Goal: Check status: Check status

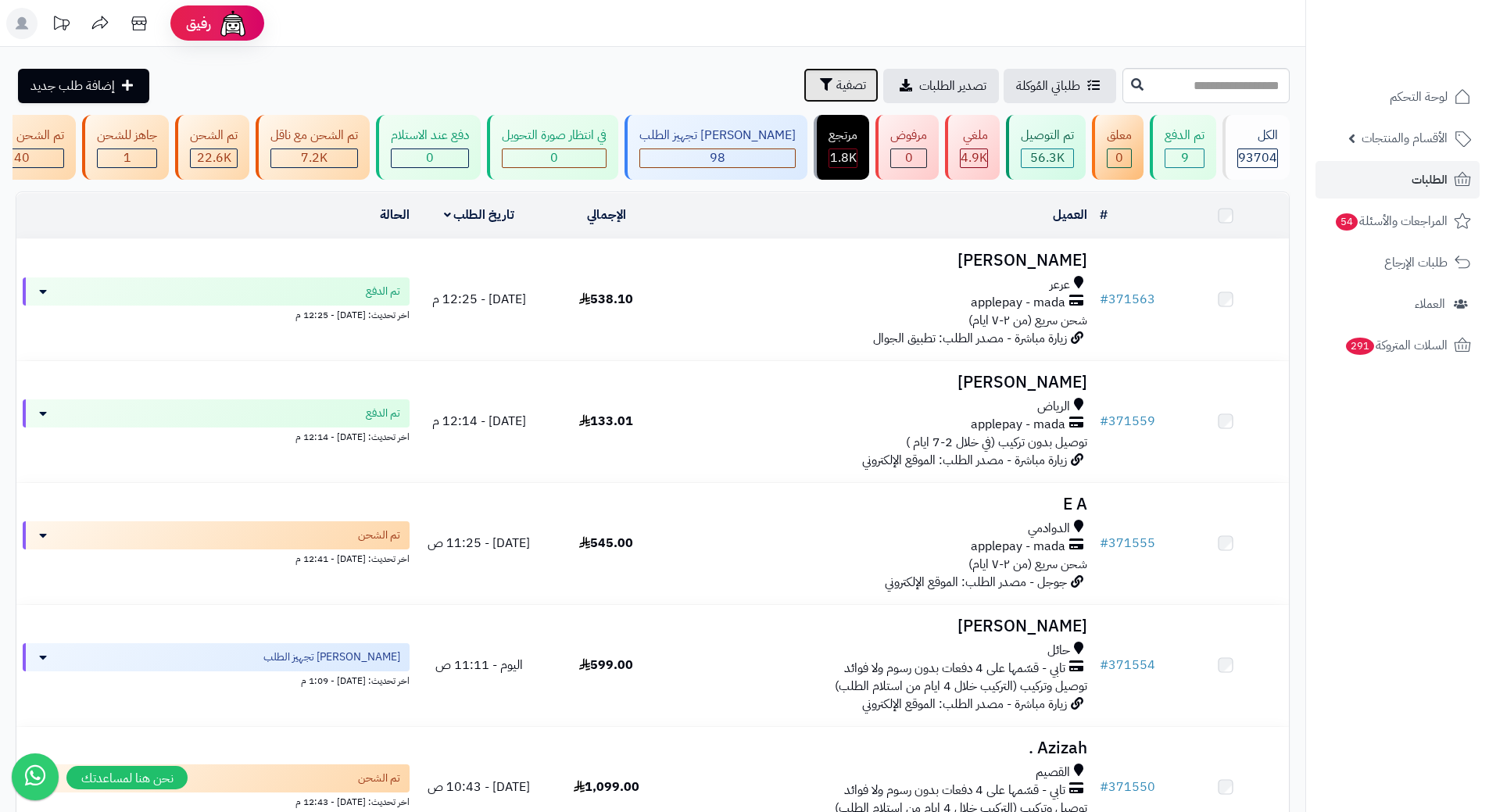
click at [804, 86] on button "تصفية" at bounding box center [841, 85] width 75 height 34
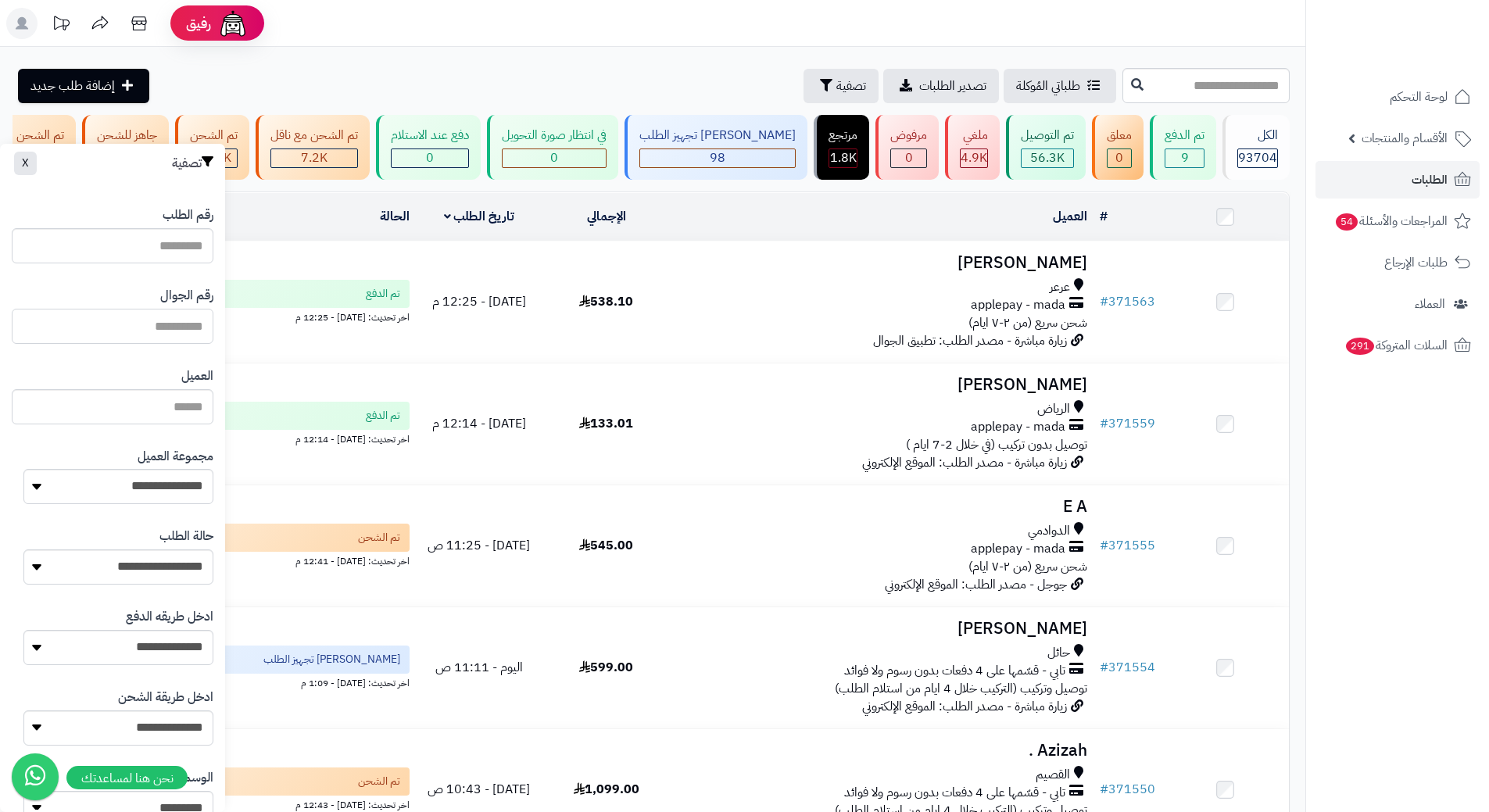
click at [150, 324] on input "text" at bounding box center [112, 326] width 202 height 35
type input "*********"
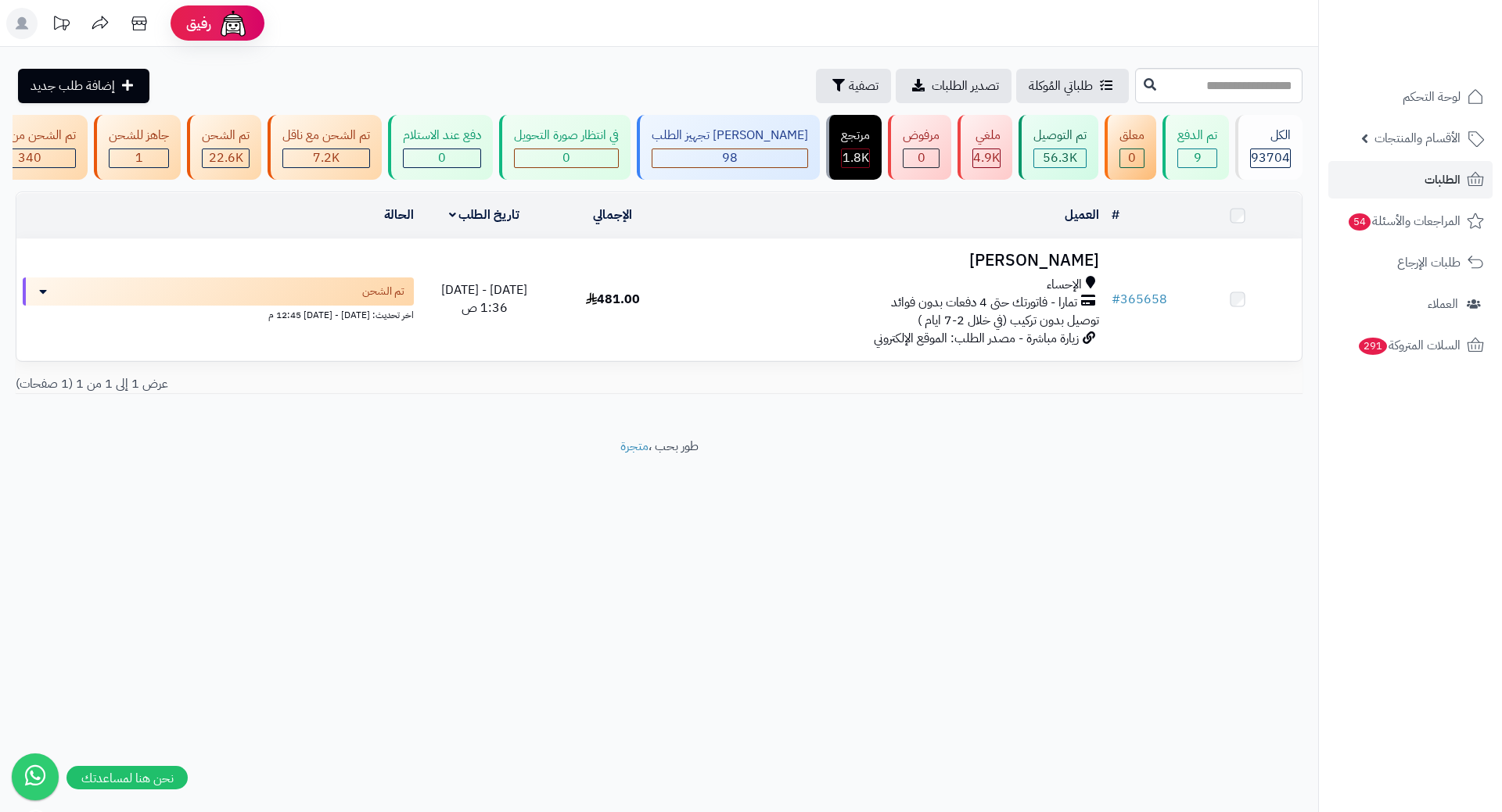
click at [791, 312] on div "تمارا - فاتورتك حتى 4 دفعات بدون فوائد" at bounding box center [891, 303] width 415 height 18
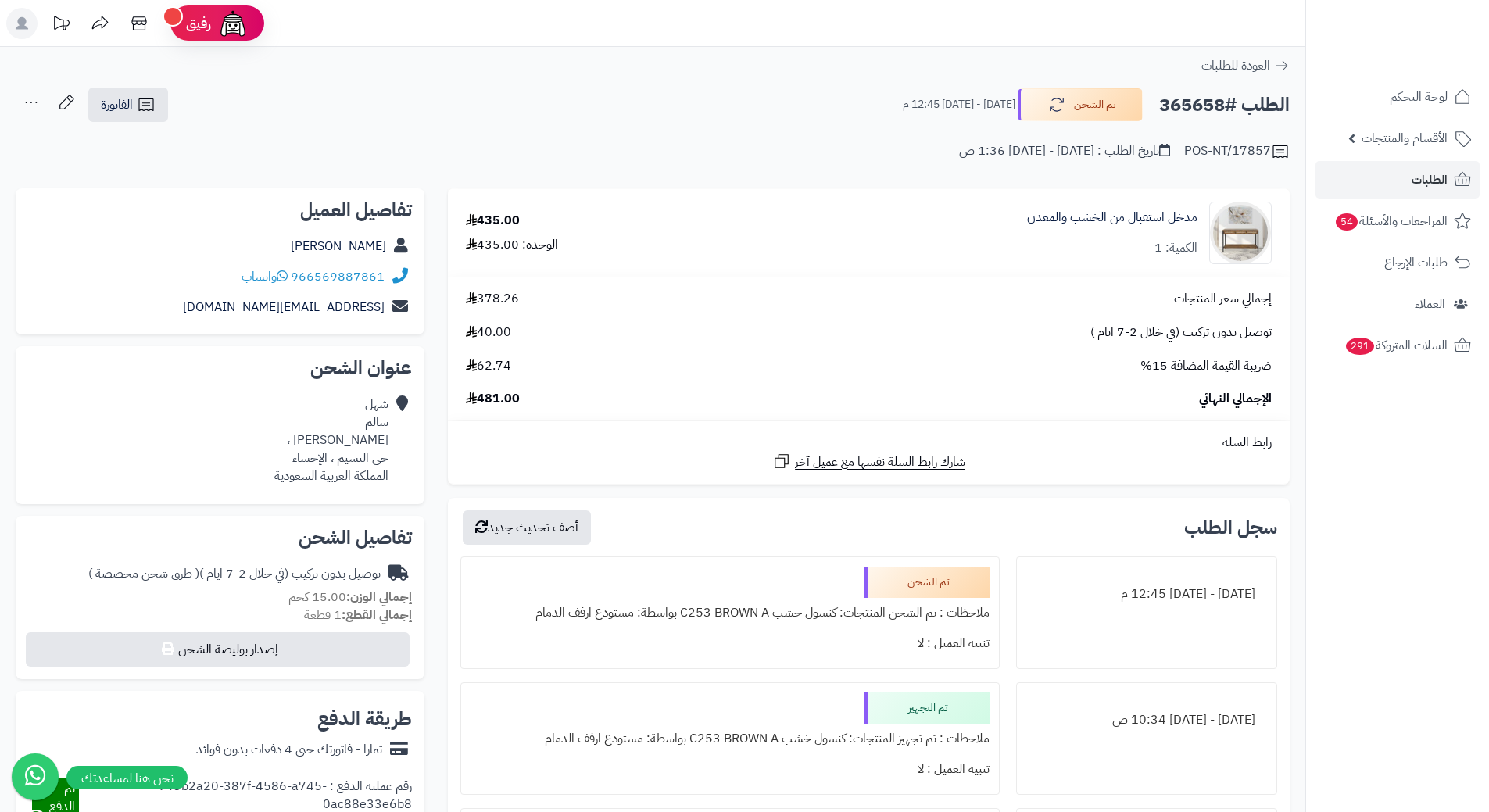
click at [1179, 100] on h2 "الطلب #365658" at bounding box center [1224, 105] width 130 height 32
click at [1205, 104] on h2 "الطلب #365658" at bounding box center [1224, 105] width 130 height 32
drag, startPoint x: 1204, startPoint y: 104, endPoint x: 1216, endPoint y: 103, distance: 12.0
click at [1216, 103] on h2 "الطلب #365658" at bounding box center [1224, 105] width 130 height 32
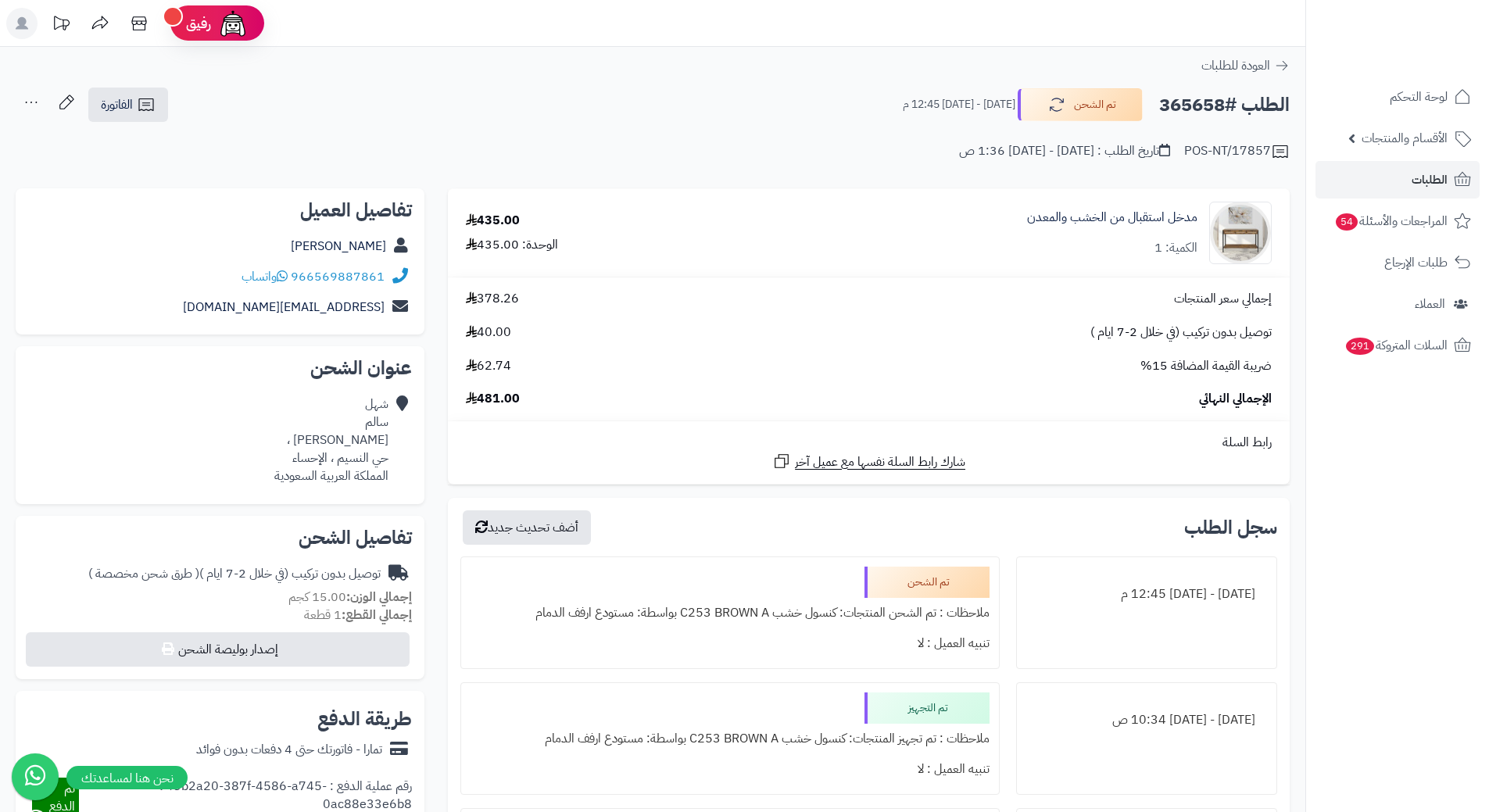
click at [1216, 103] on h2 "الطلب #365658" at bounding box center [1224, 105] width 130 height 32
click at [1164, 146] on icon at bounding box center [1164, 149] width 11 height 12
click at [1184, 112] on h2 "الطلب #365658" at bounding box center [1224, 105] width 130 height 32
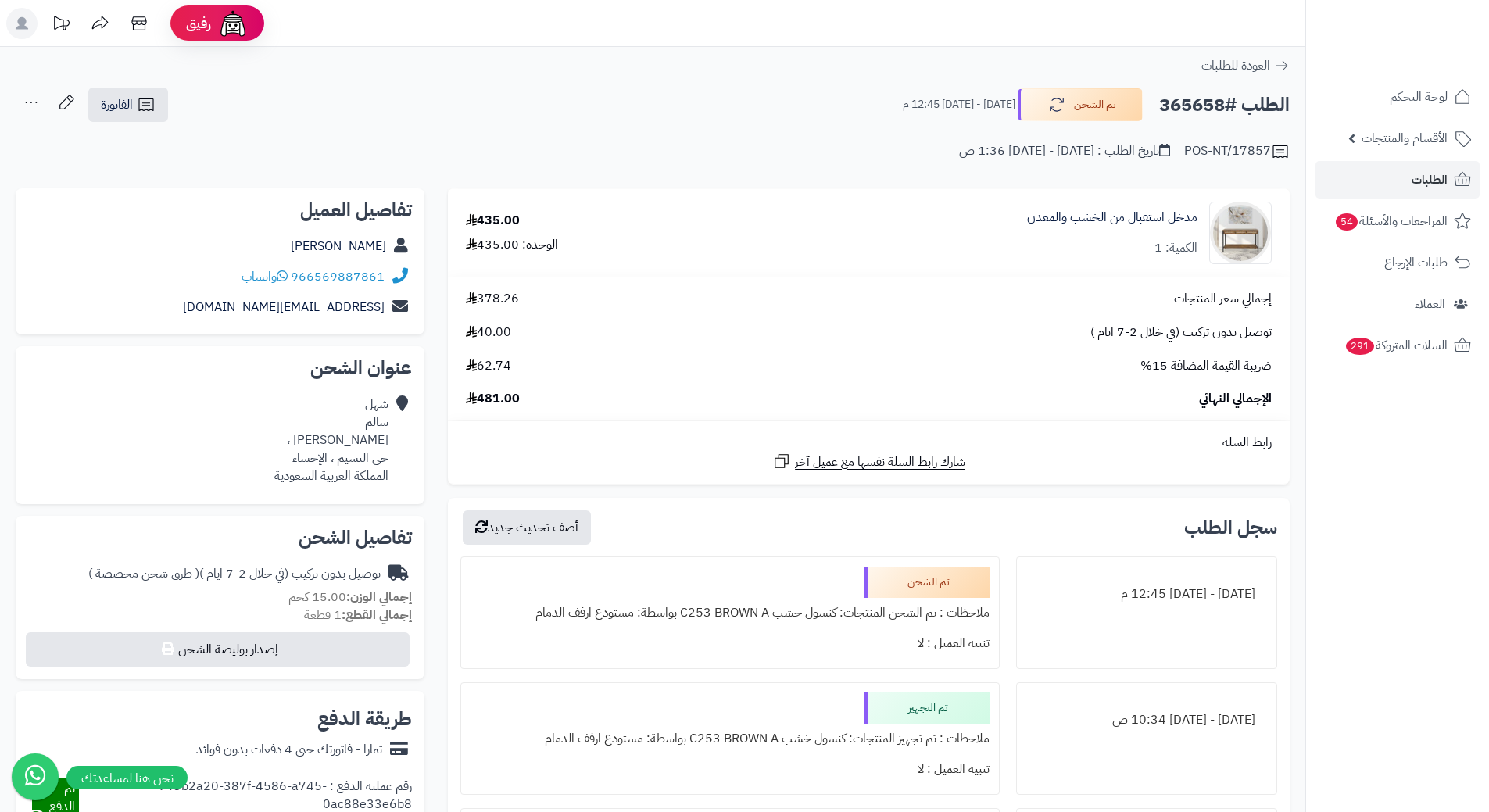
click at [1184, 112] on h2 "الطلب #365658" at bounding box center [1224, 105] width 130 height 32
copy h2 "365658"
click at [1423, 180] on span "الطلبات" at bounding box center [1429, 179] width 36 height 22
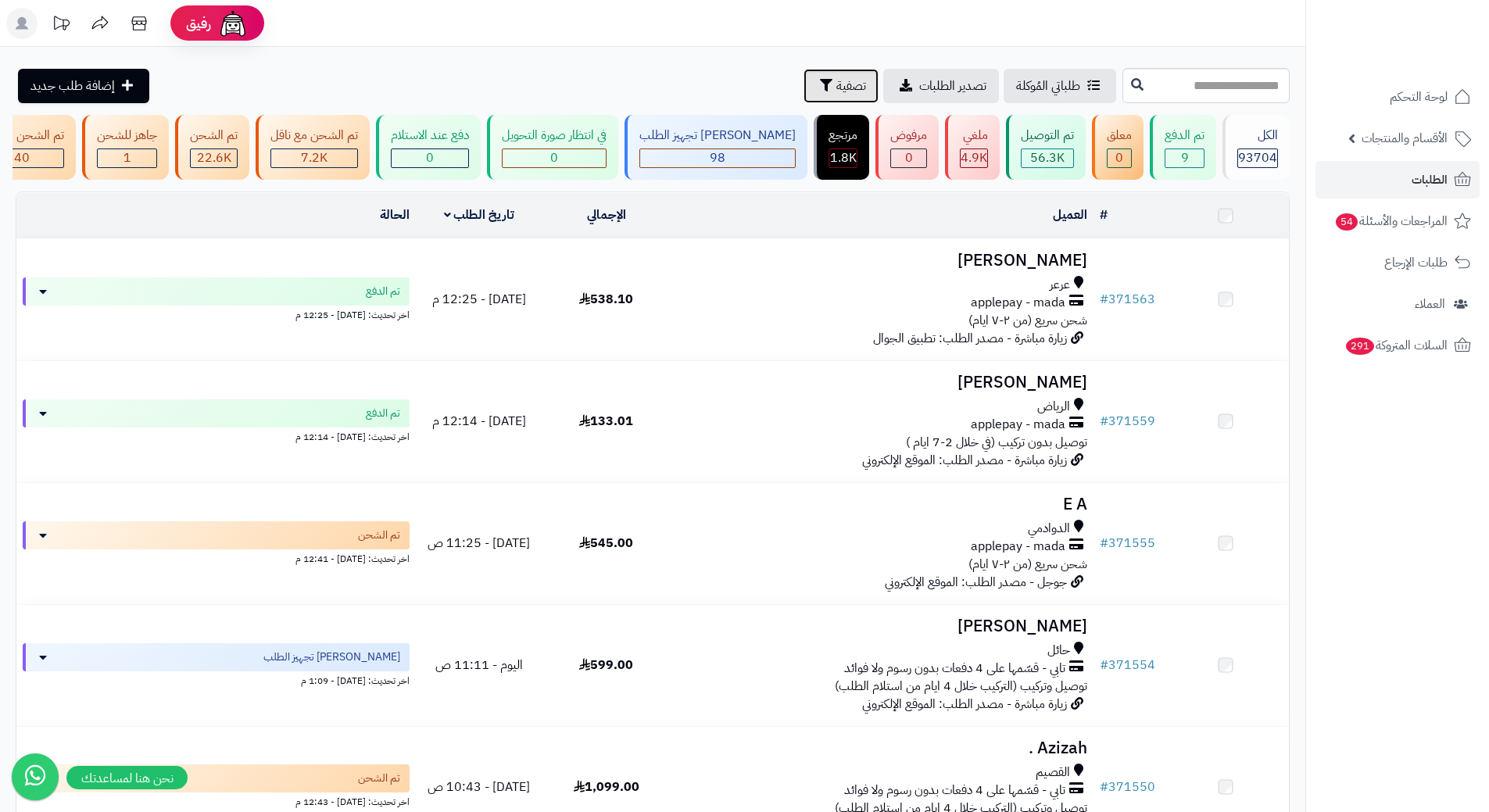
click at [836, 86] on span "تصفية" at bounding box center [851, 86] width 30 height 19
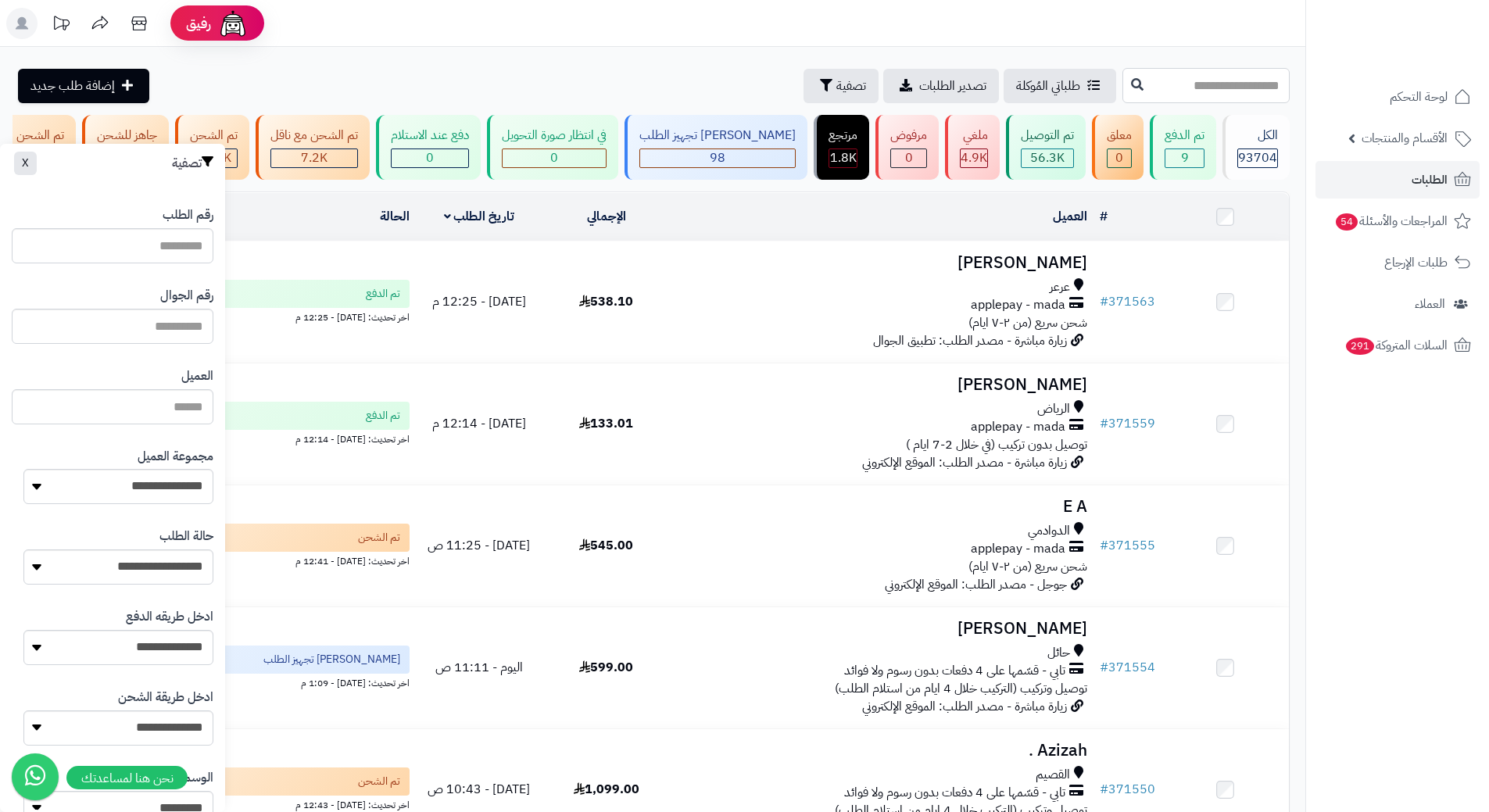
click at [1217, 95] on input "text" at bounding box center [1206, 86] width 167 height 35
click at [181, 334] on input "text" at bounding box center [112, 326] width 202 height 35
type input "*********"
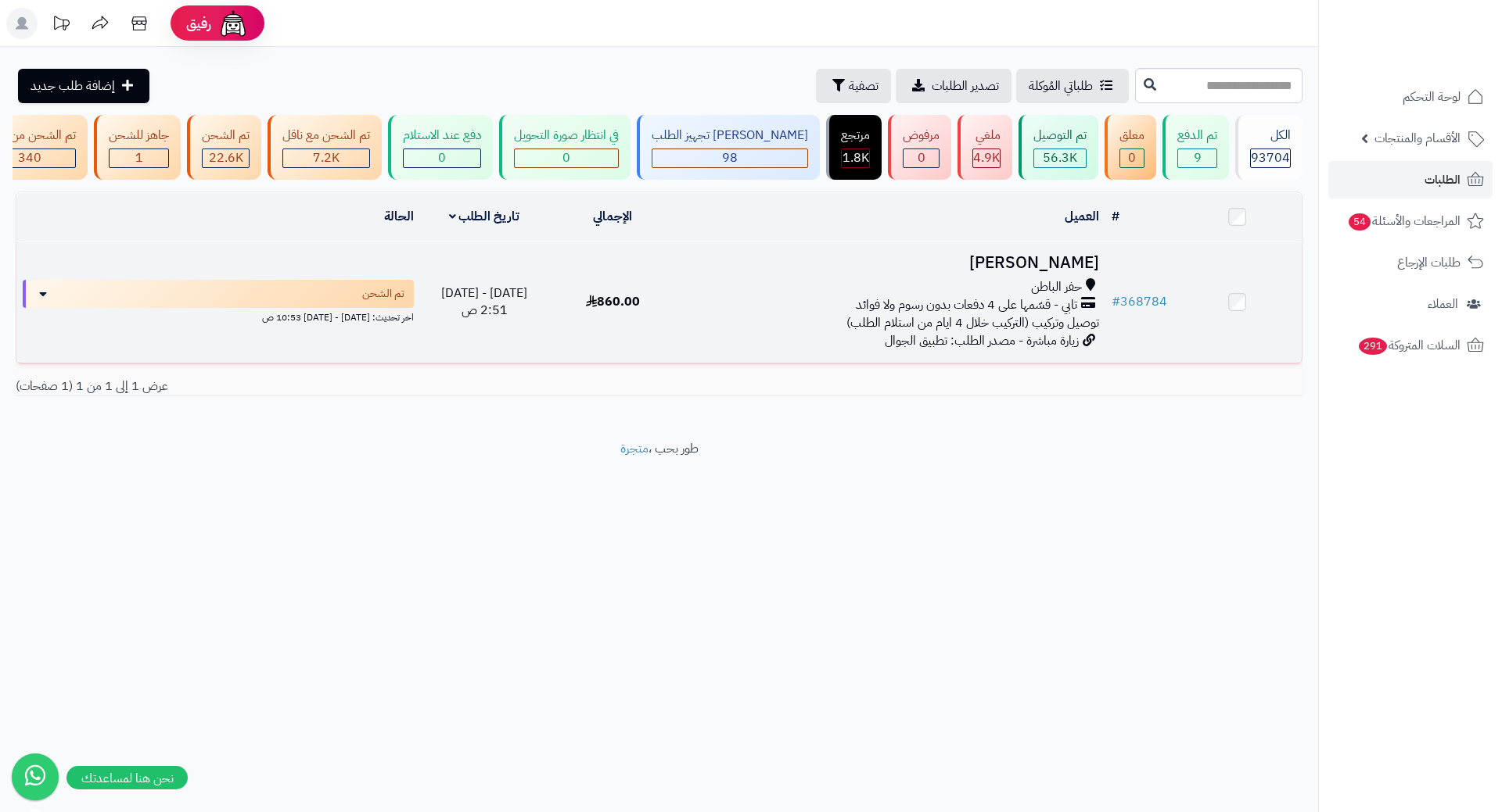
click at [1037, 272] on h3 "فوزية الرشيدي" at bounding box center [891, 263] width 415 height 18
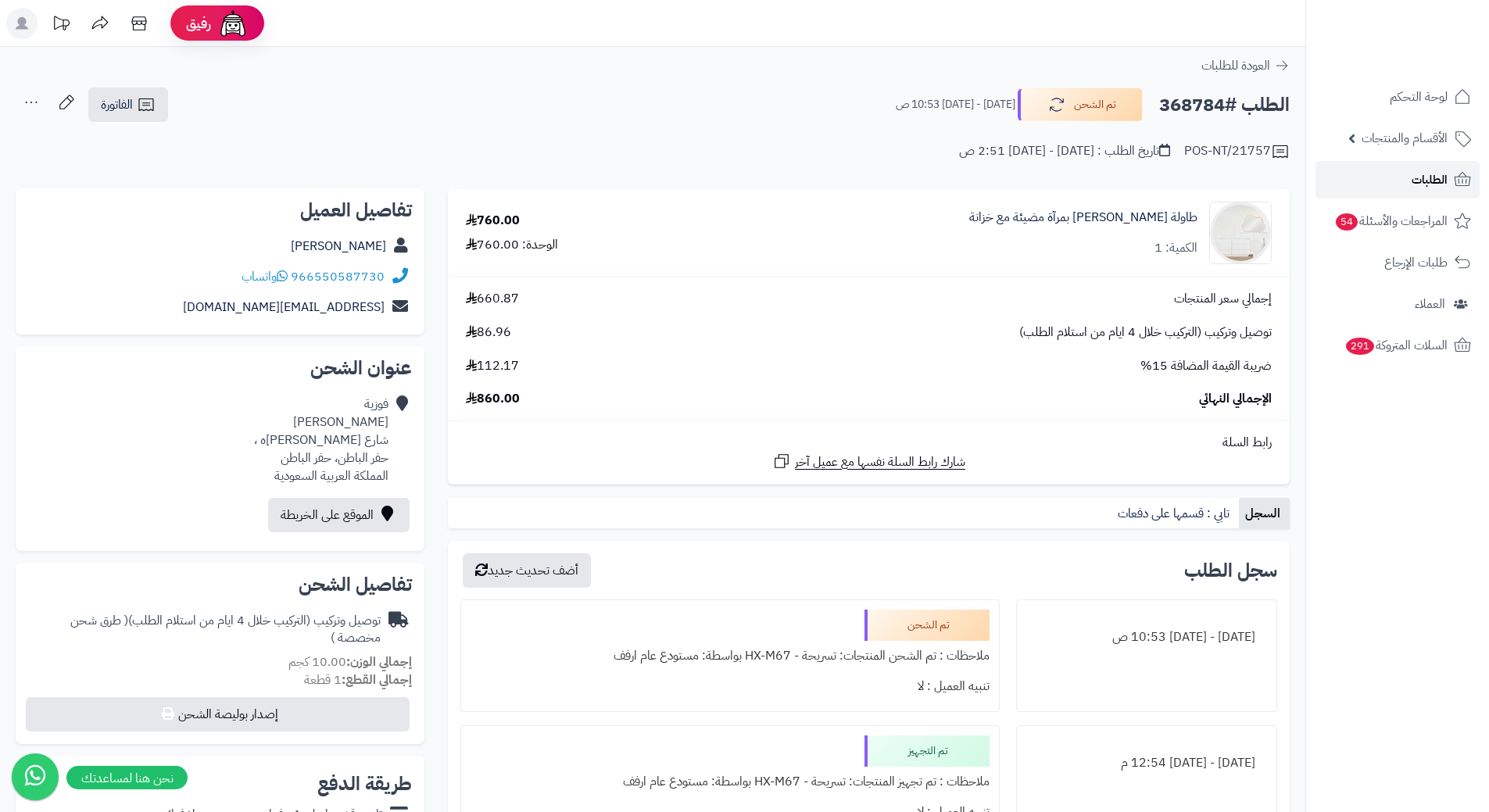
click at [1415, 174] on span "الطلبات" at bounding box center [1429, 179] width 36 height 22
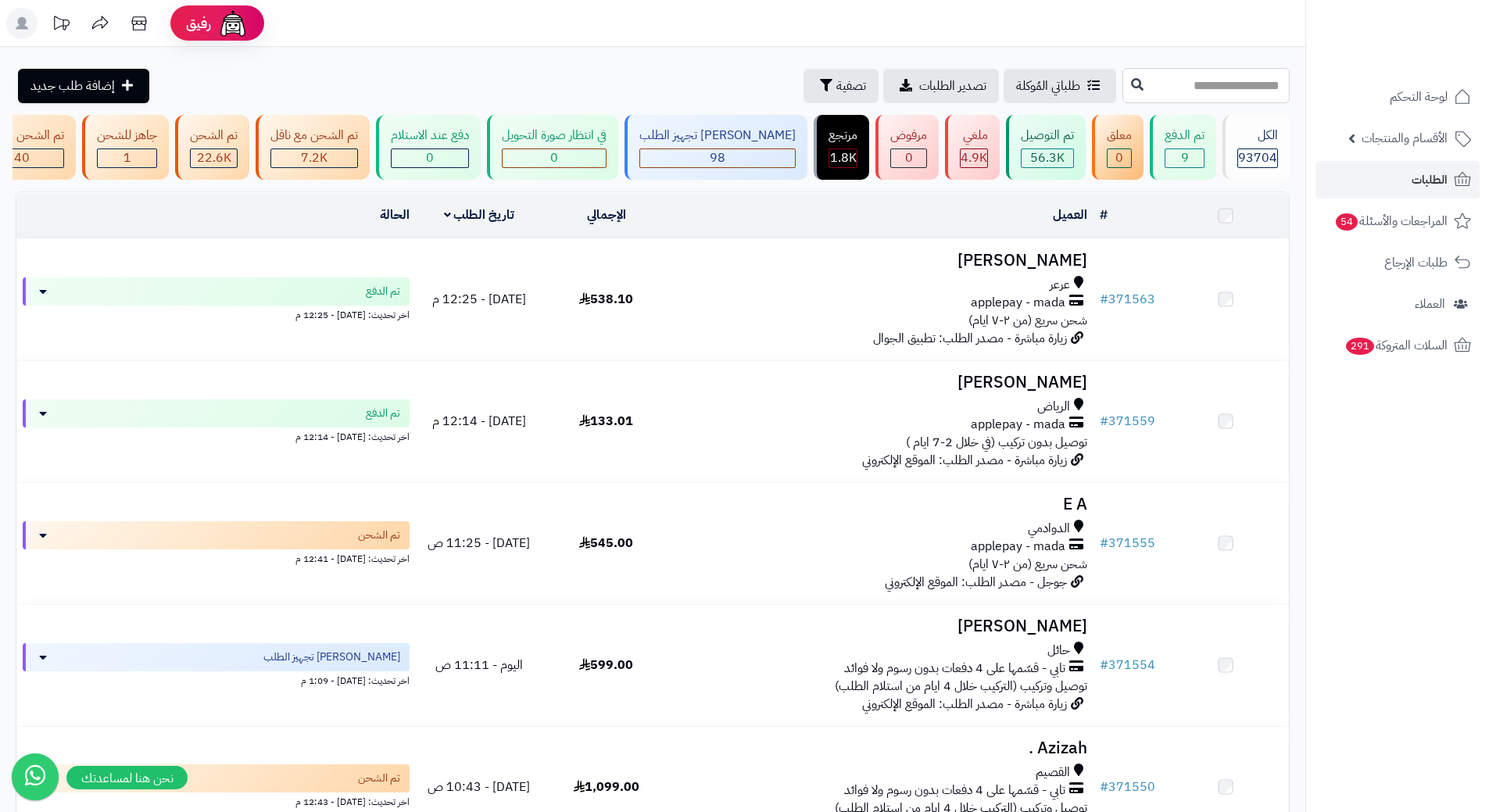
click at [1145, 84] on input "text" at bounding box center [1206, 86] width 167 height 35
paste input "******"
type input "******"
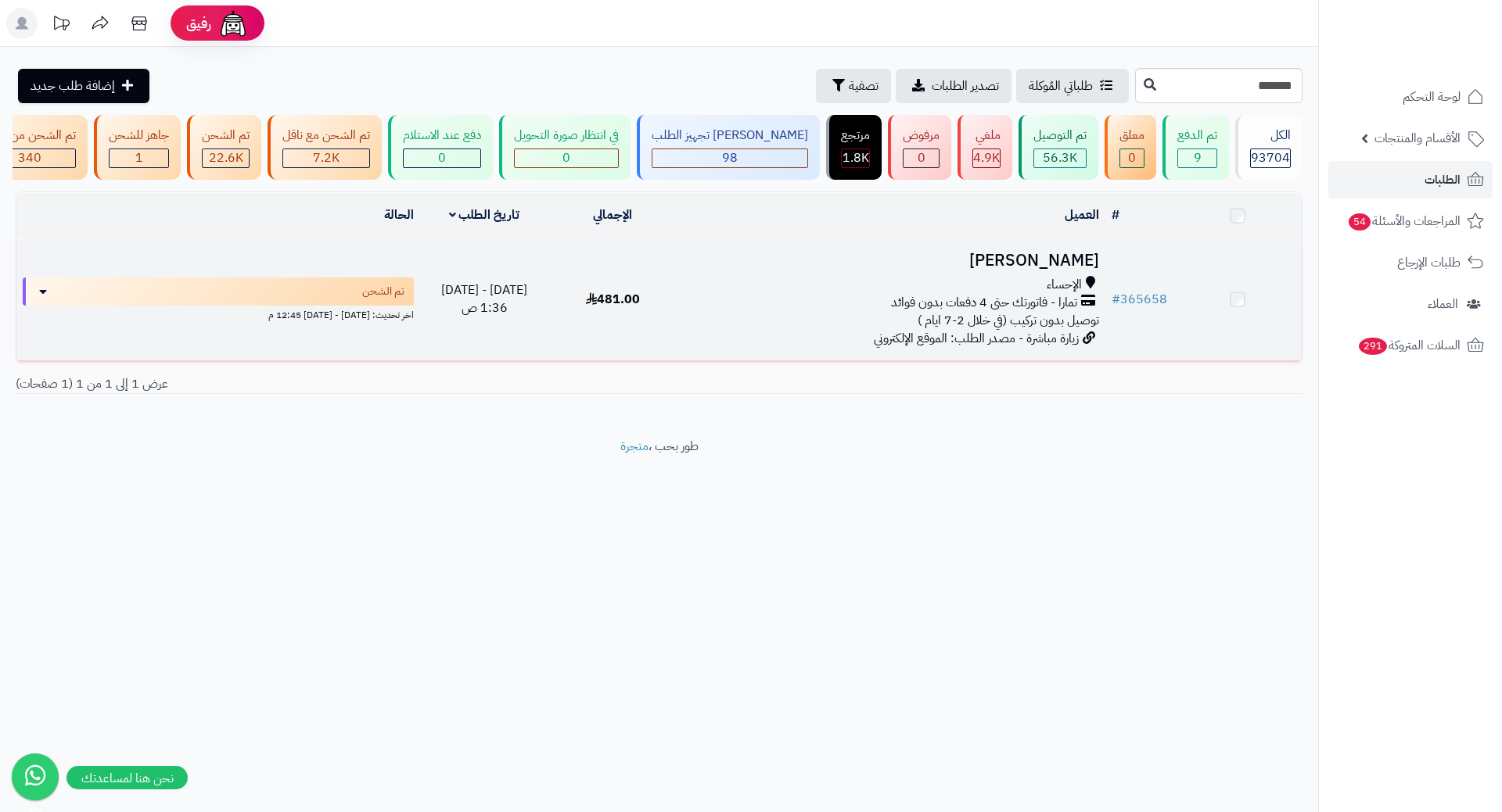
click at [793, 268] on h3 "[PERSON_NAME]" at bounding box center [891, 261] width 415 height 18
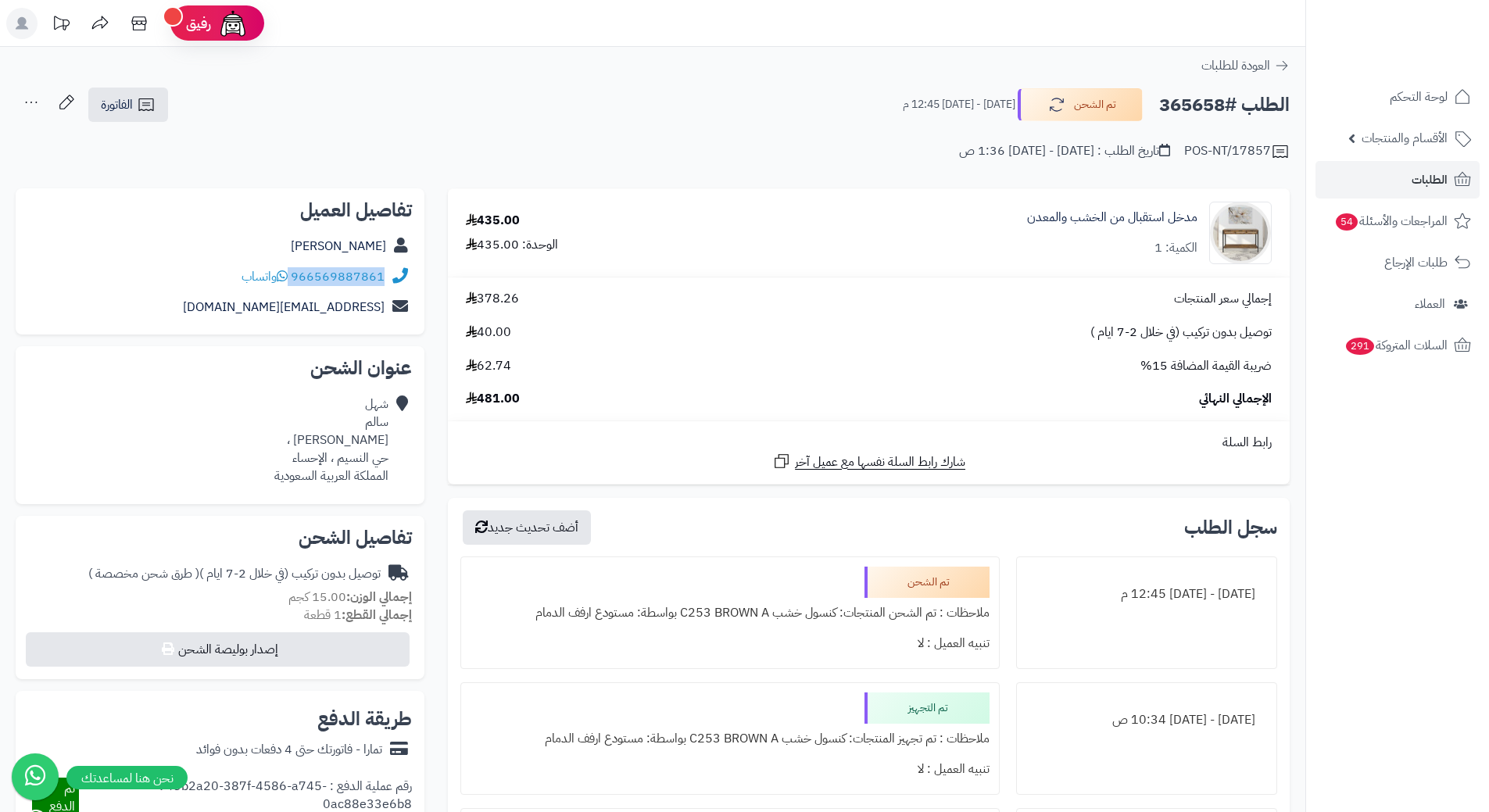
drag, startPoint x: 293, startPoint y: 274, endPoint x: 389, endPoint y: 273, distance: 96.0
click at [389, 273] on div "966569887861 واتساب" at bounding box center [220, 276] width 384 height 31
copy div "966569887861"
click at [1205, 109] on h2 "الطلب #365658" at bounding box center [1224, 105] width 130 height 32
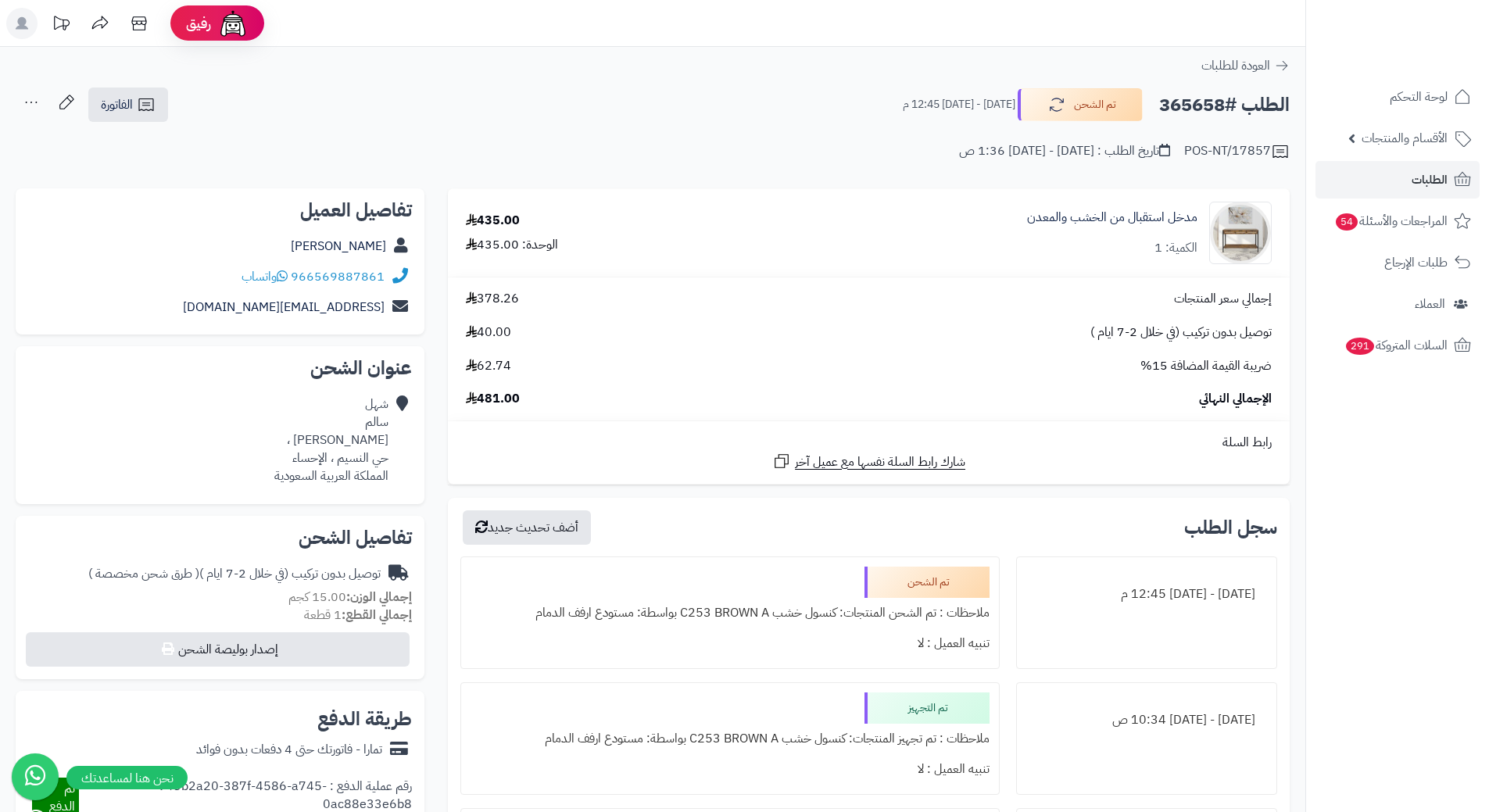
copy h2 "365658"
click at [937, 290] on div "إجمالي سعر المنتجات 378.26" at bounding box center [869, 299] width 830 height 18
drag, startPoint x: 937, startPoint y: 290, endPoint x: 830, endPoint y: 131, distance: 191.7
click at [830, 131] on div "POS-NT/17857 تاريخ الطلب : الثلاثاء - ٢٩ يوليو ٢٠٢٥ - 1:36 ص" at bounding box center [653, 142] width 1275 height 37
